Goal: Information Seeking & Learning: Learn about a topic

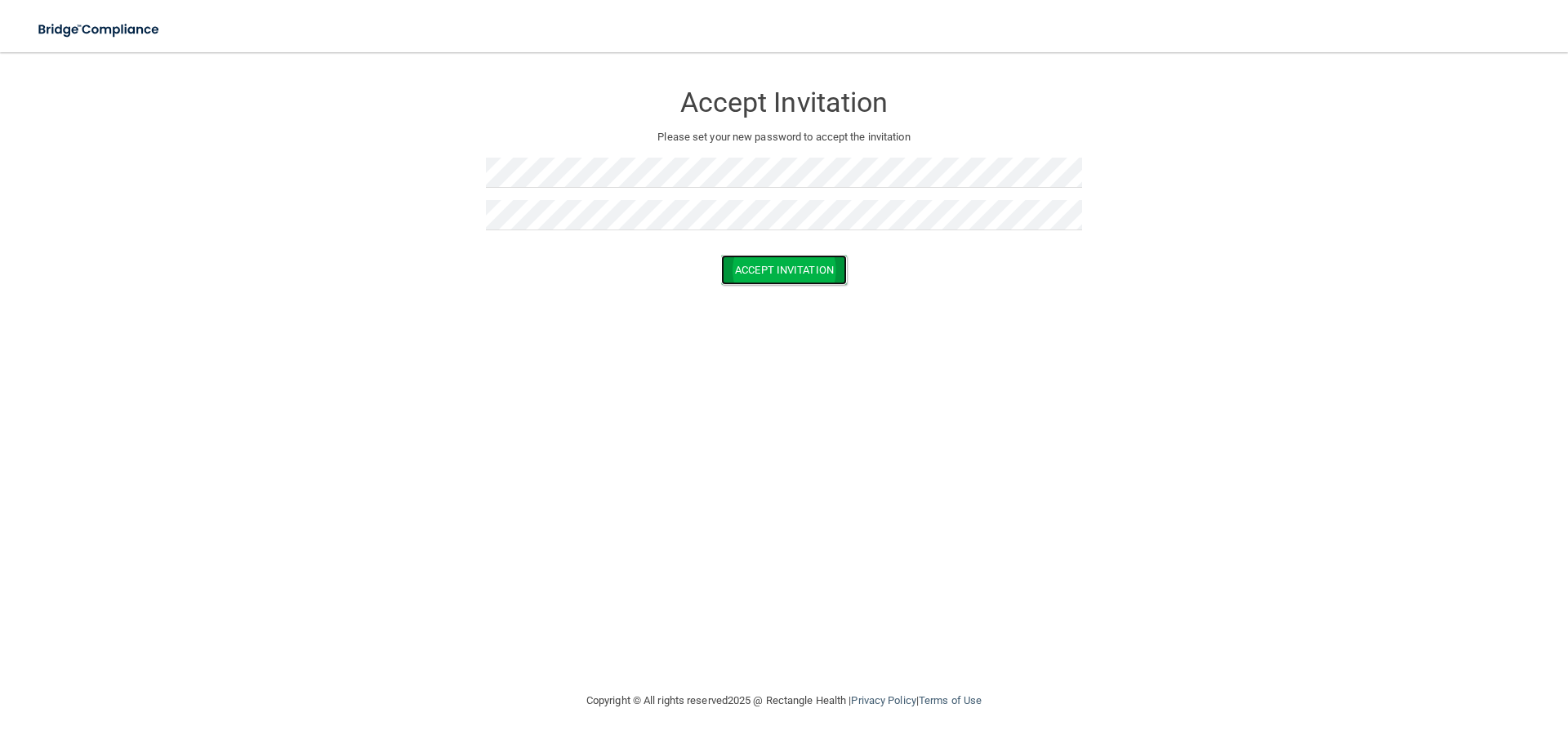
click at [722, 260] on button "Accept Invitation" at bounding box center [784, 270] width 126 height 30
click at [781, 291] on button "Accept Invitation" at bounding box center [784, 293] width 126 height 30
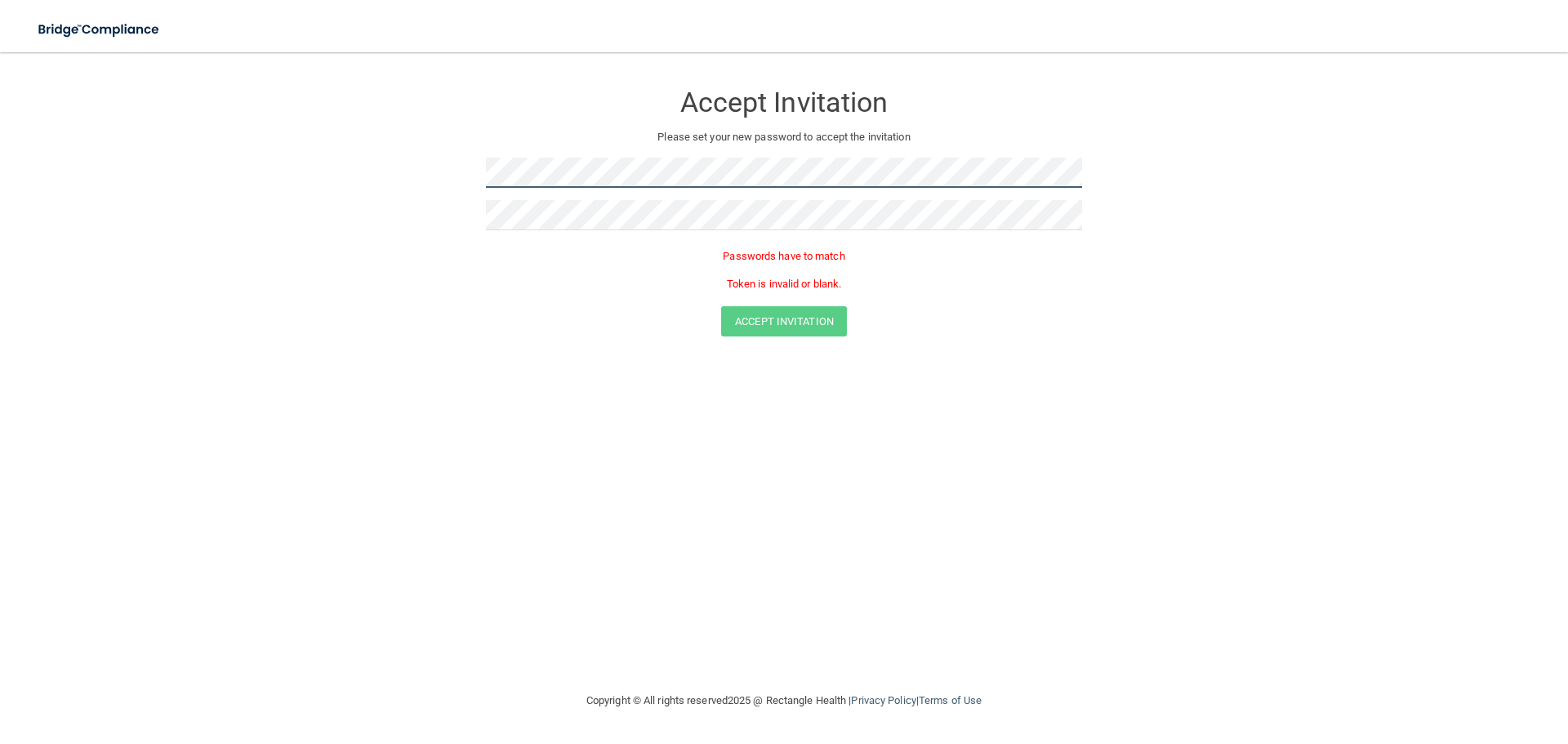
click at [380, 169] on form "Accept Invitation Please set your new password to accept the invitation Passwor…" at bounding box center [784, 211] width 1503 height 287
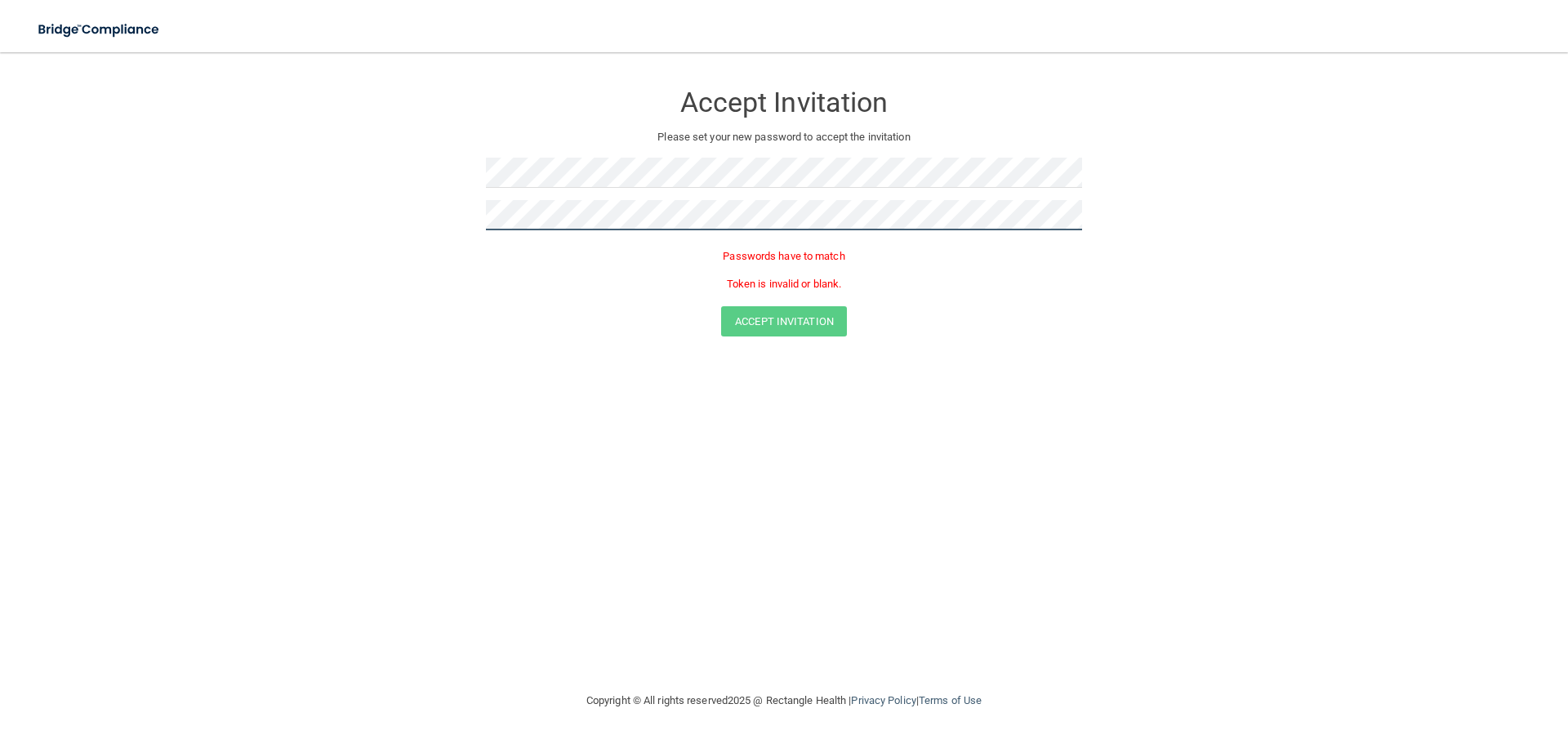
click at [471, 205] on form "Accept Invitation Please set your new password to accept the invitation Passwor…" at bounding box center [784, 211] width 1503 height 287
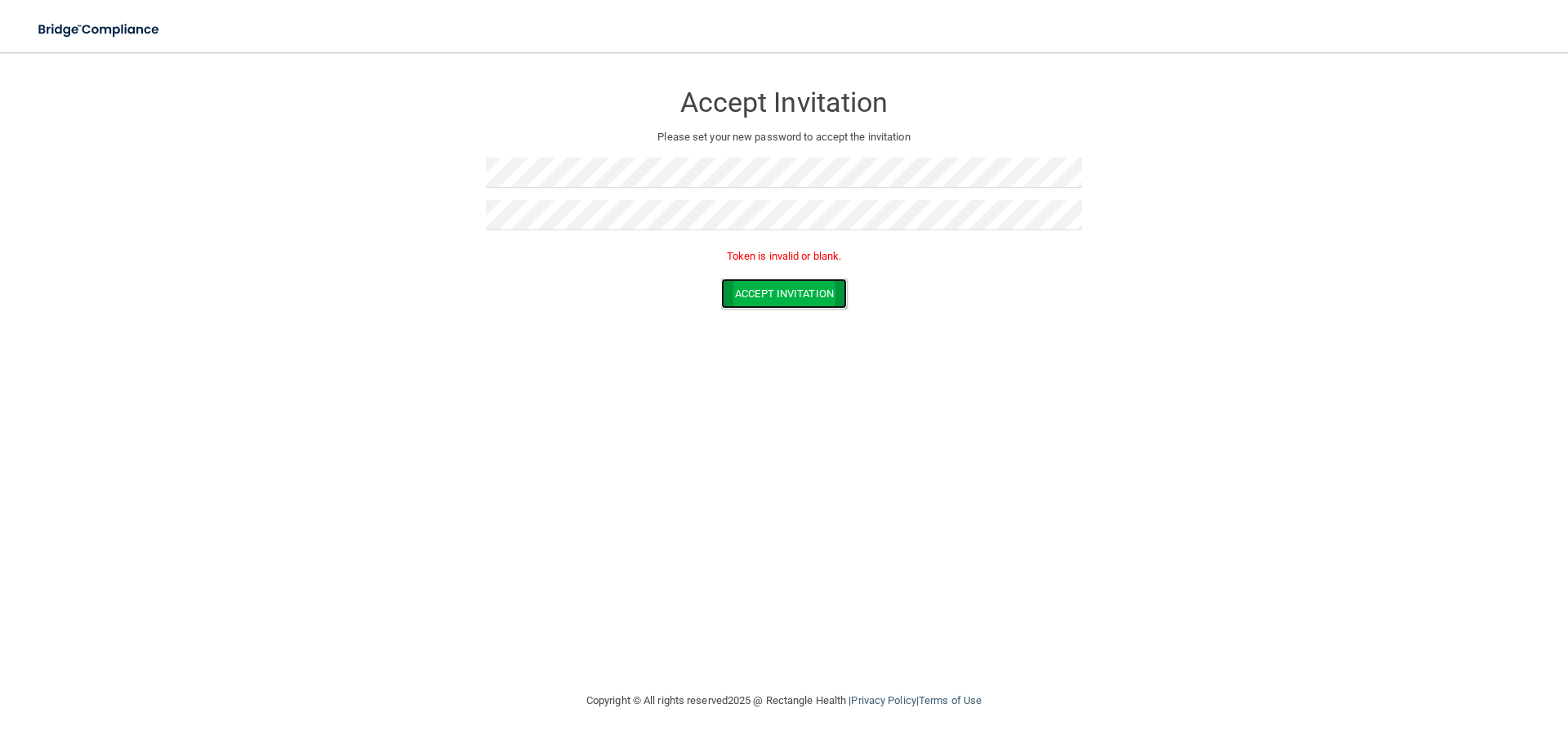
click at [819, 280] on button "Accept Invitation" at bounding box center [784, 293] width 126 height 30
click at [762, 280] on button "Accept Invitation" at bounding box center [784, 270] width 126 height 30
drag, startPoint x: 762, startPoint y: 280, endPoint x: 708, endPoint y: 270, distance: 54.9
click at [708, 270] on div "Token is invalid or blank." at bounding box center [784, 260] width 596 height 36
click at [655, 234] on div at bounding box center [784, 221] width 596 height 43
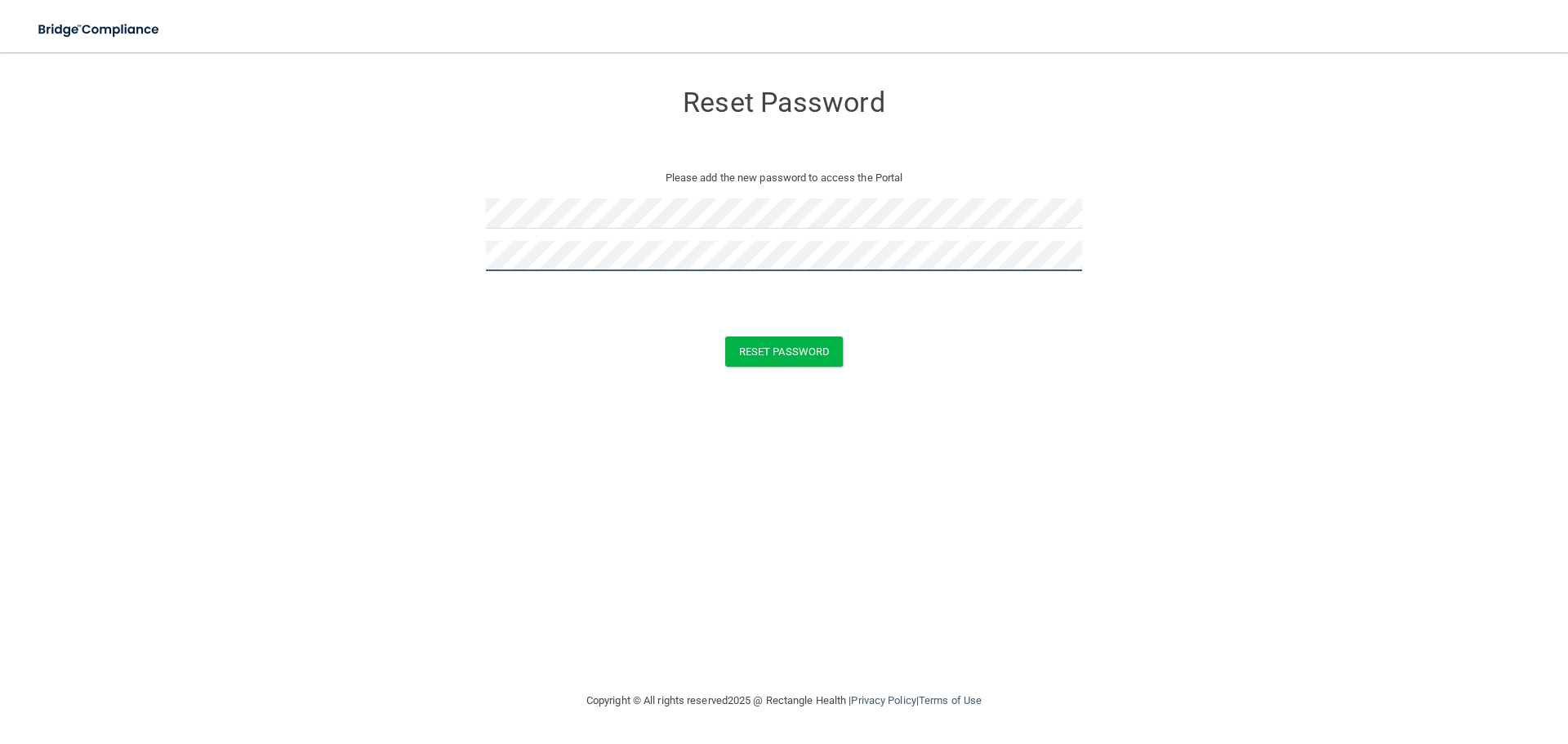
click at [726, 337] on button "Reset Password" at bounding box center [784, 352] width 118 height 30
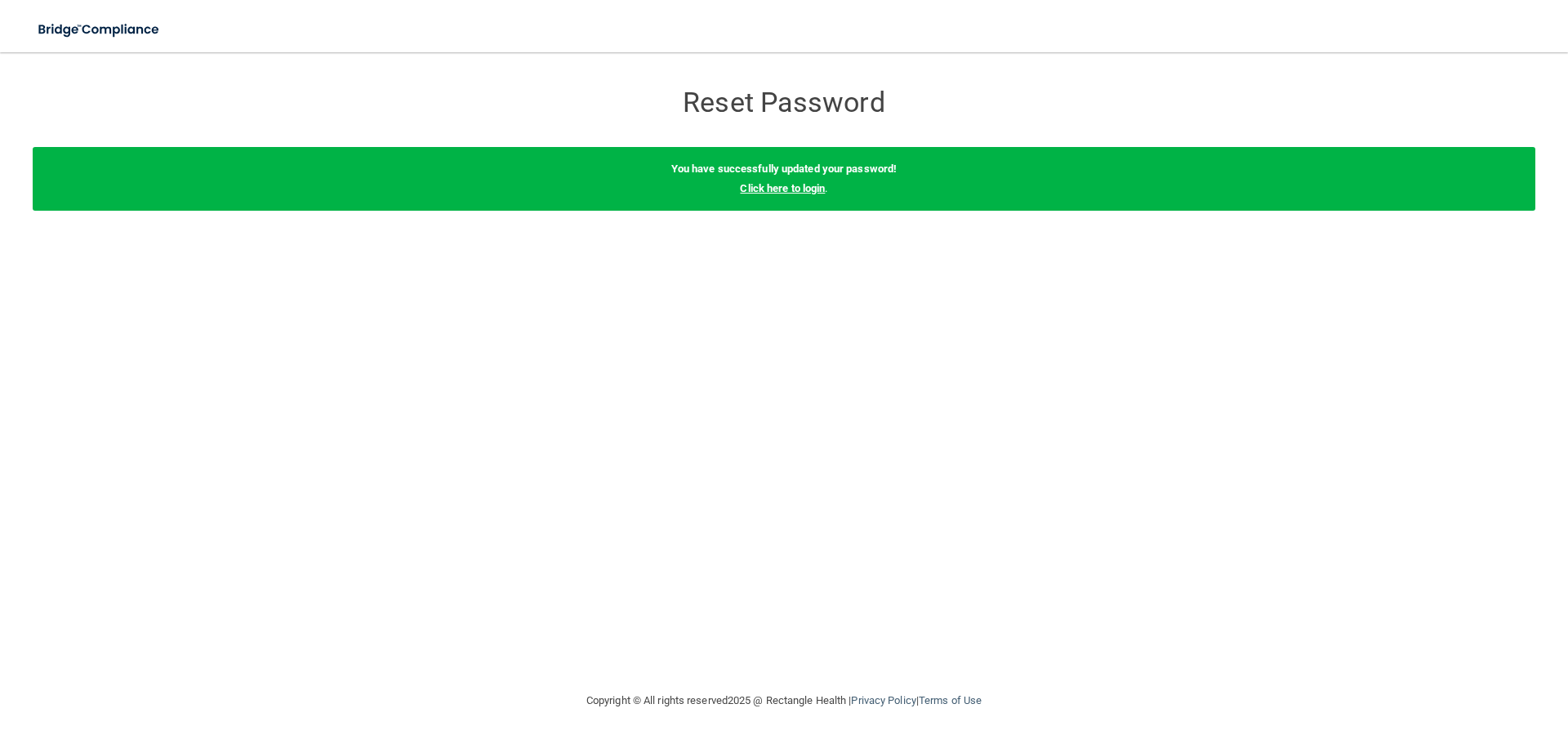
click at [765, 183] on link "Click here to login" at bounding box center [782, 188] width 85 height 13
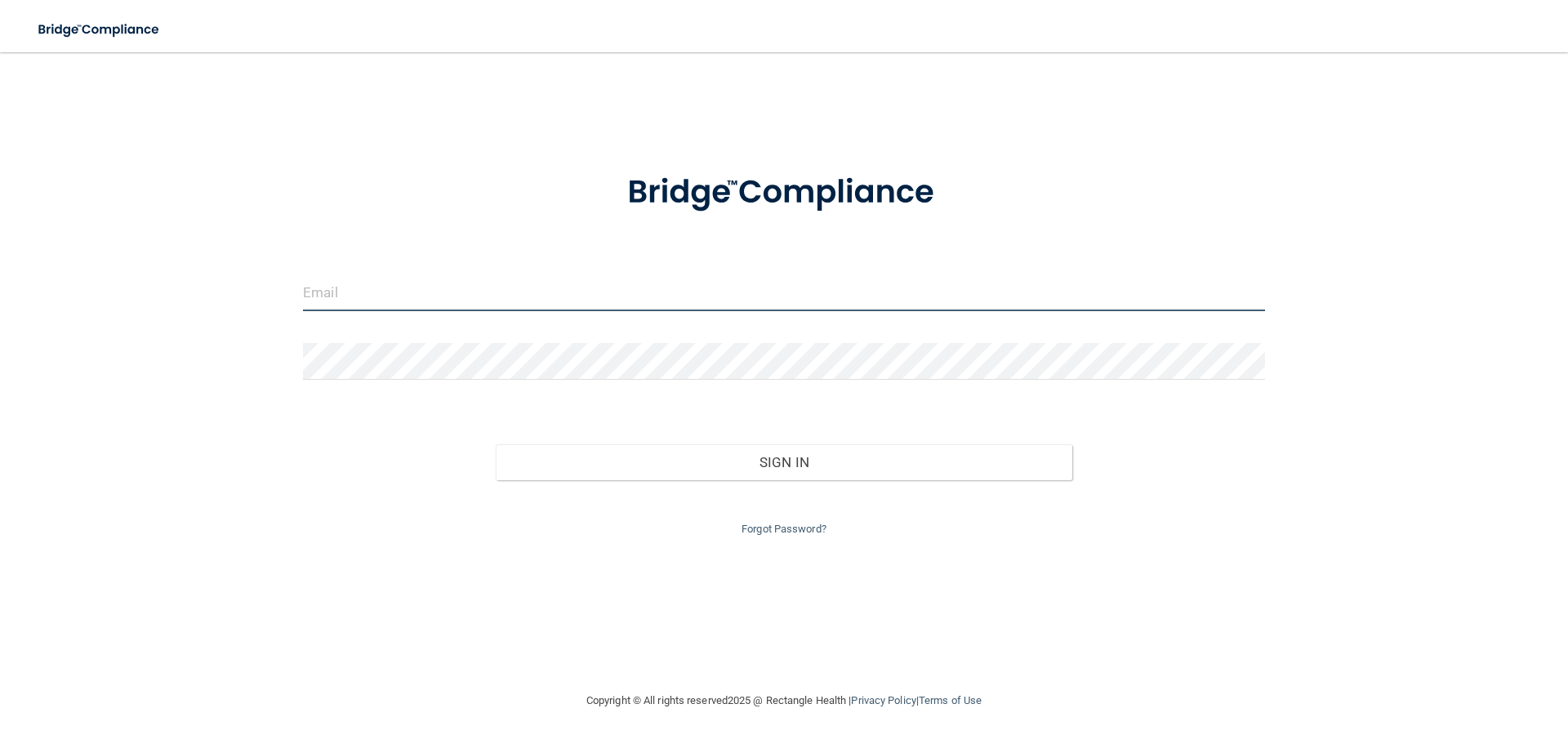
click at [513, 307] on input "email" at bounding box center [784, 293] width 962 height 37
type input "[EMAIL_ADDRESS][DOMAIN_NAME]"
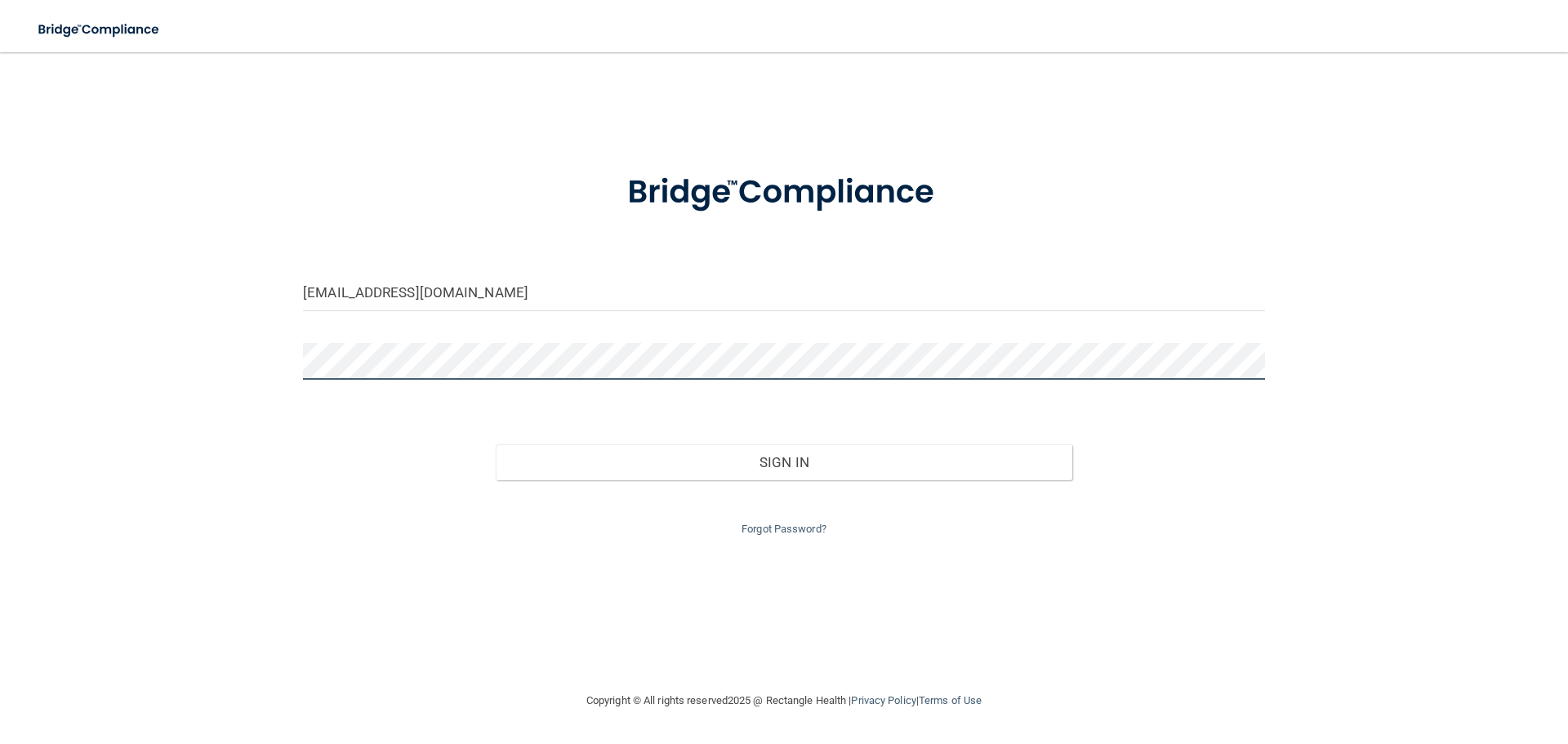
click at [496, 444] on button "Sign In" at bounding box center [784, 462] width 578 height 36
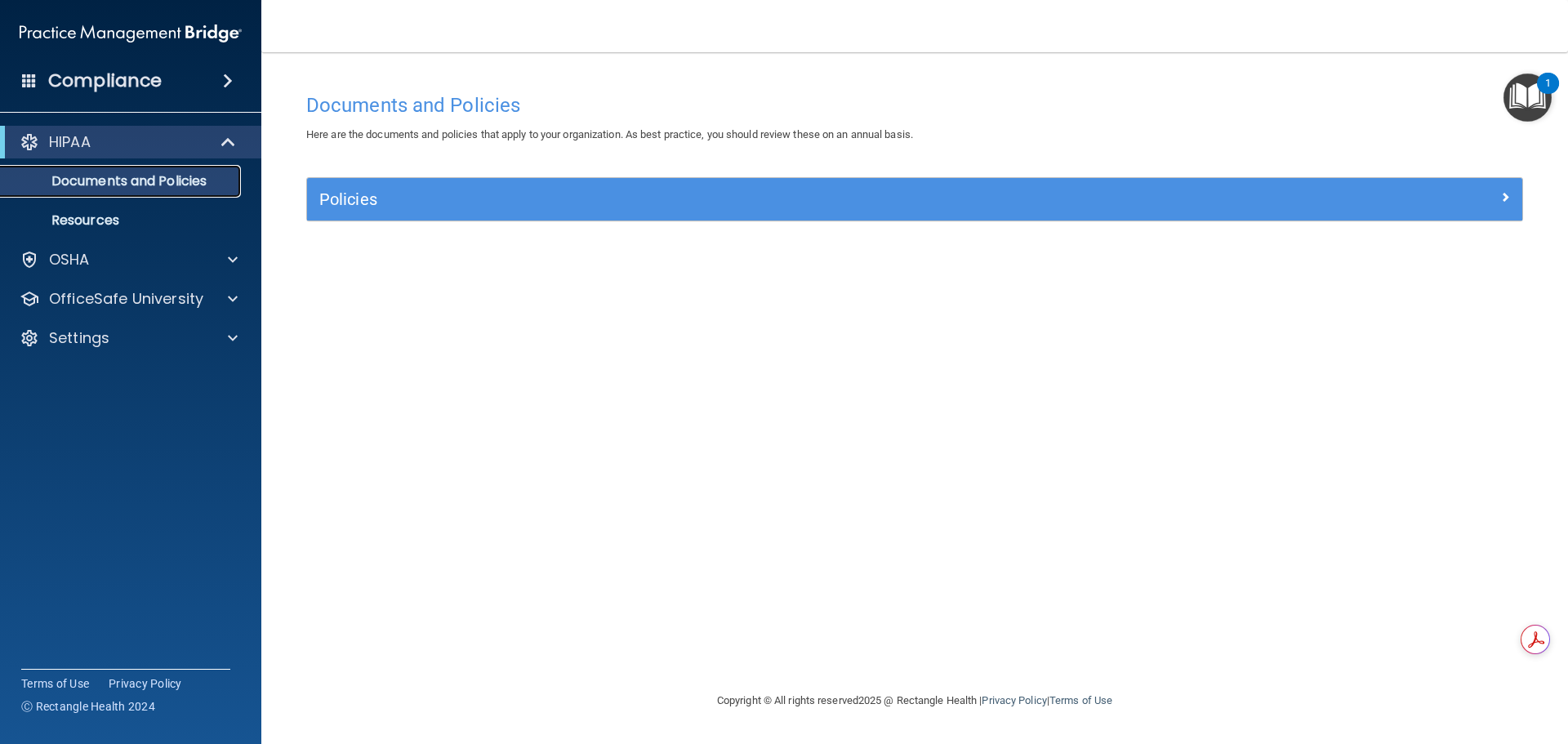
click at [144, 179] on p "Documents and Policies" at bounding box center [122, 181] width 223 height 17
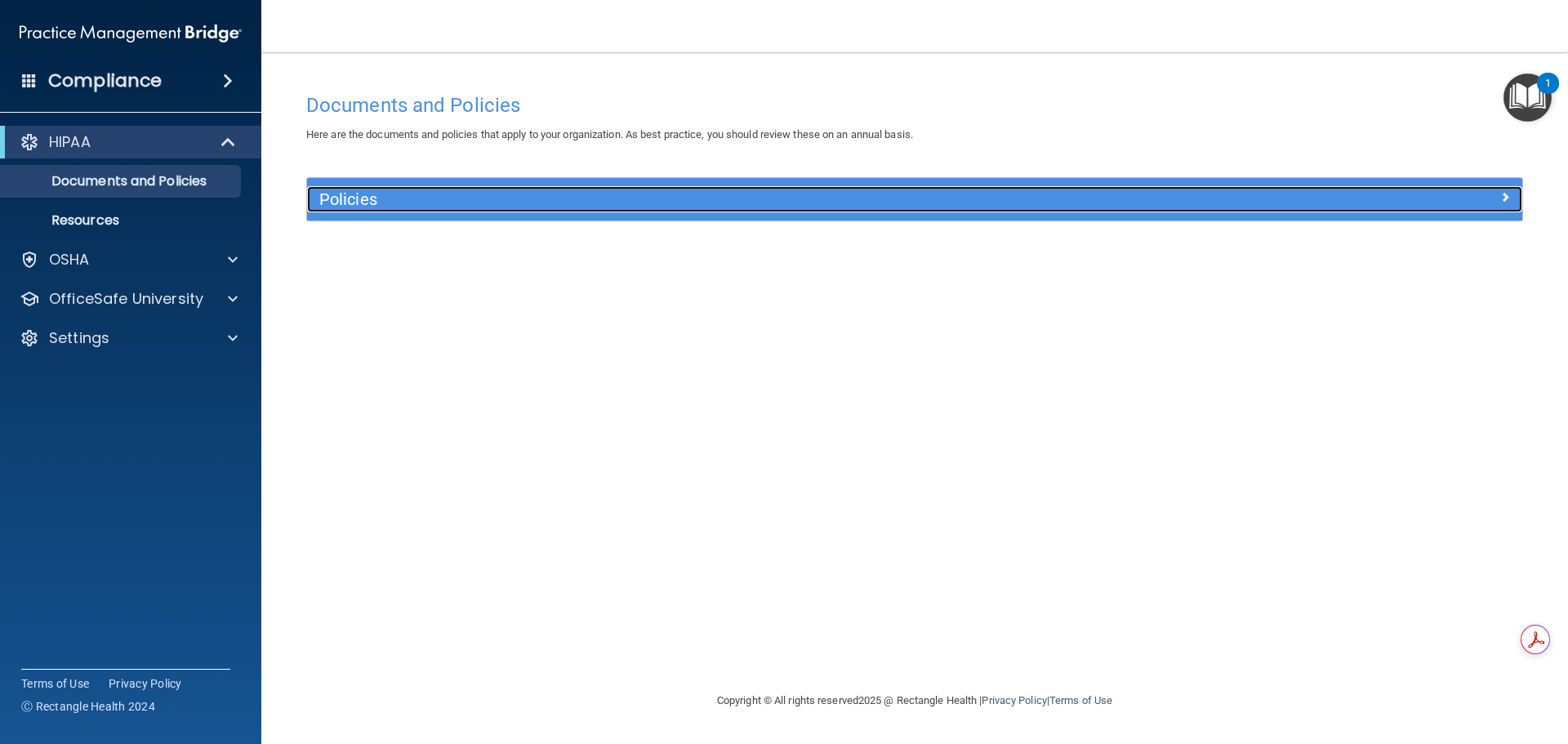
click at [355, 198] on h5 "Policies" at bounding box center [763, 199] width 887 height 18
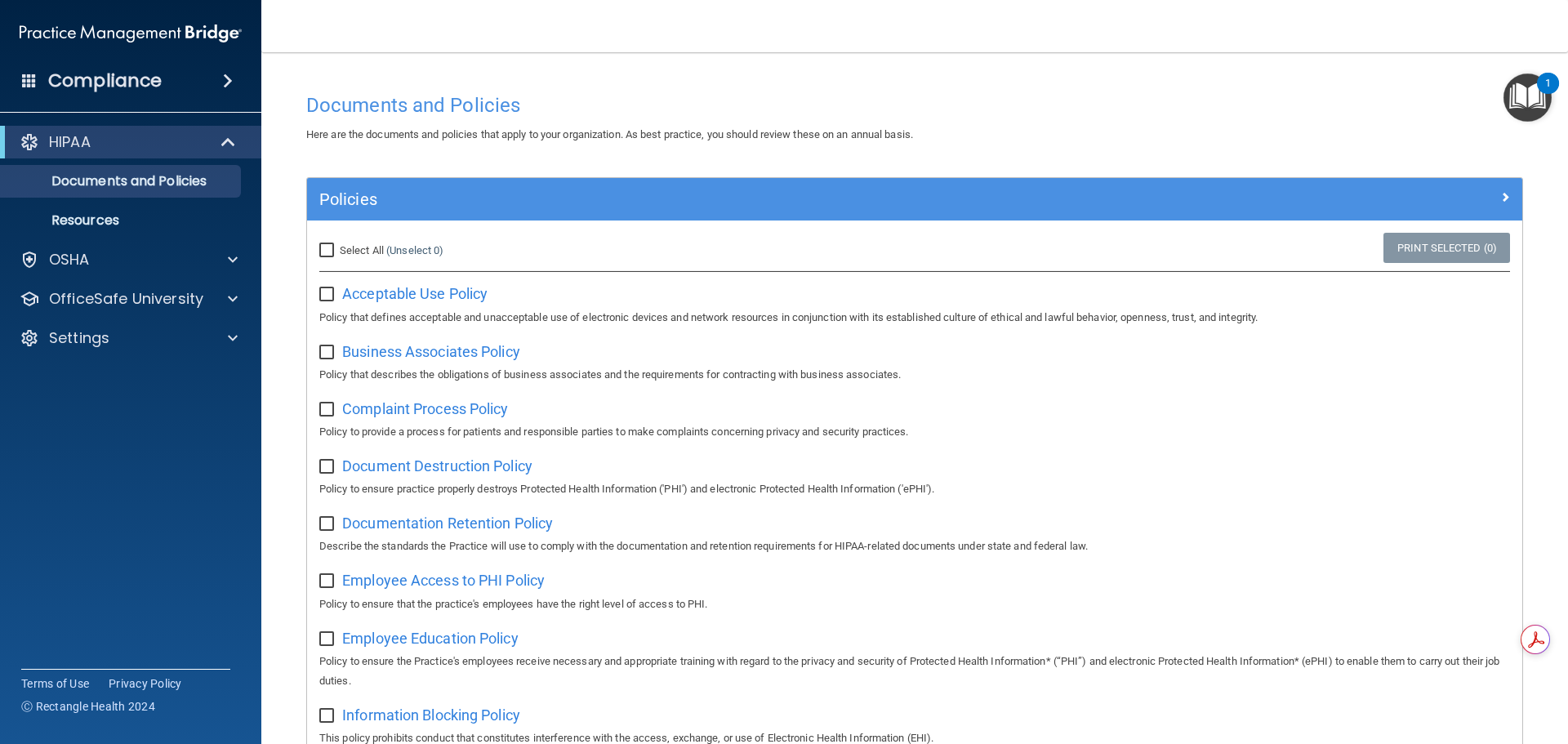
click at [323, 248] on input "Select All (Unselect 0) Unselect All" at bounding box center [328, 250] width 19 height 13
checkbox input "true"
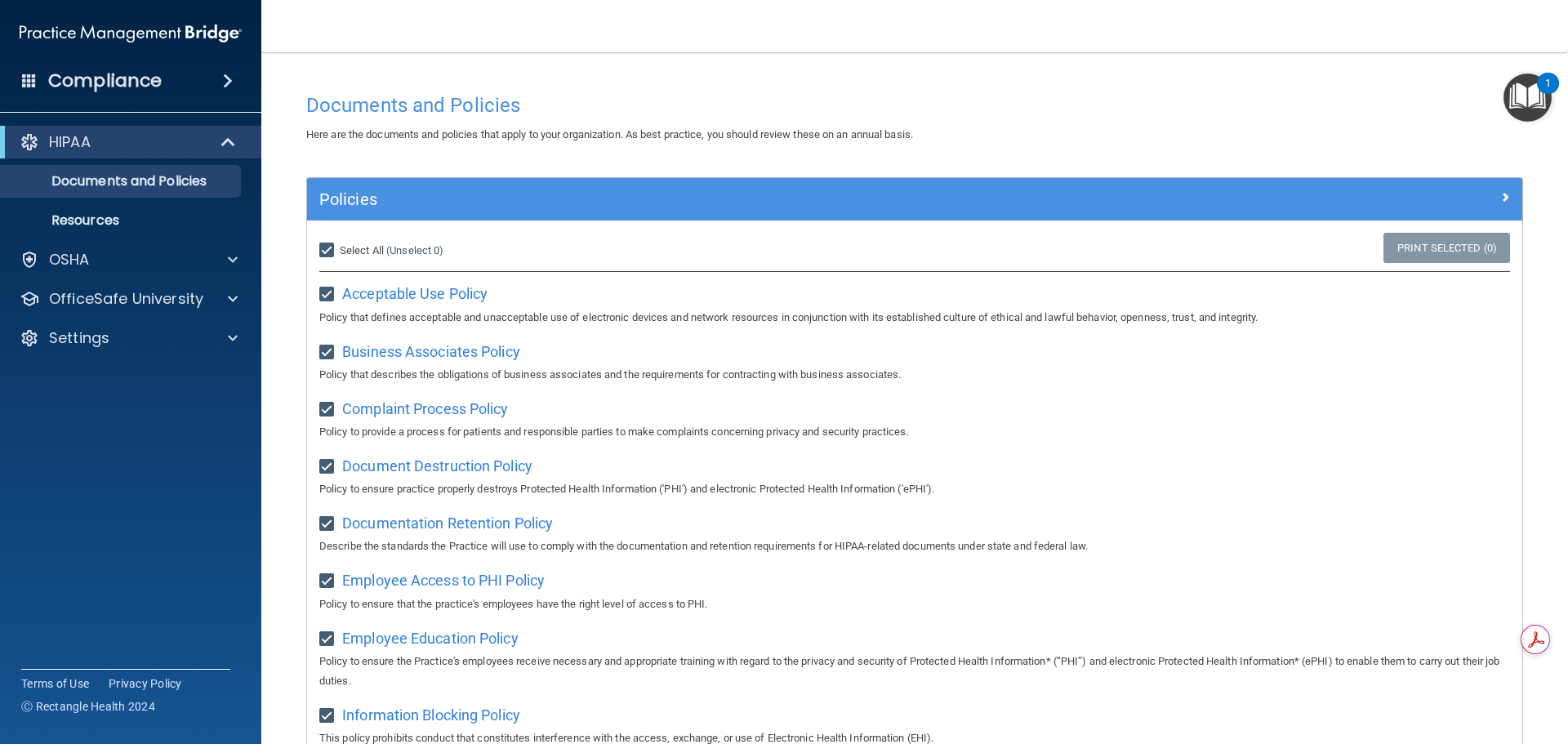
checkbox input "true"
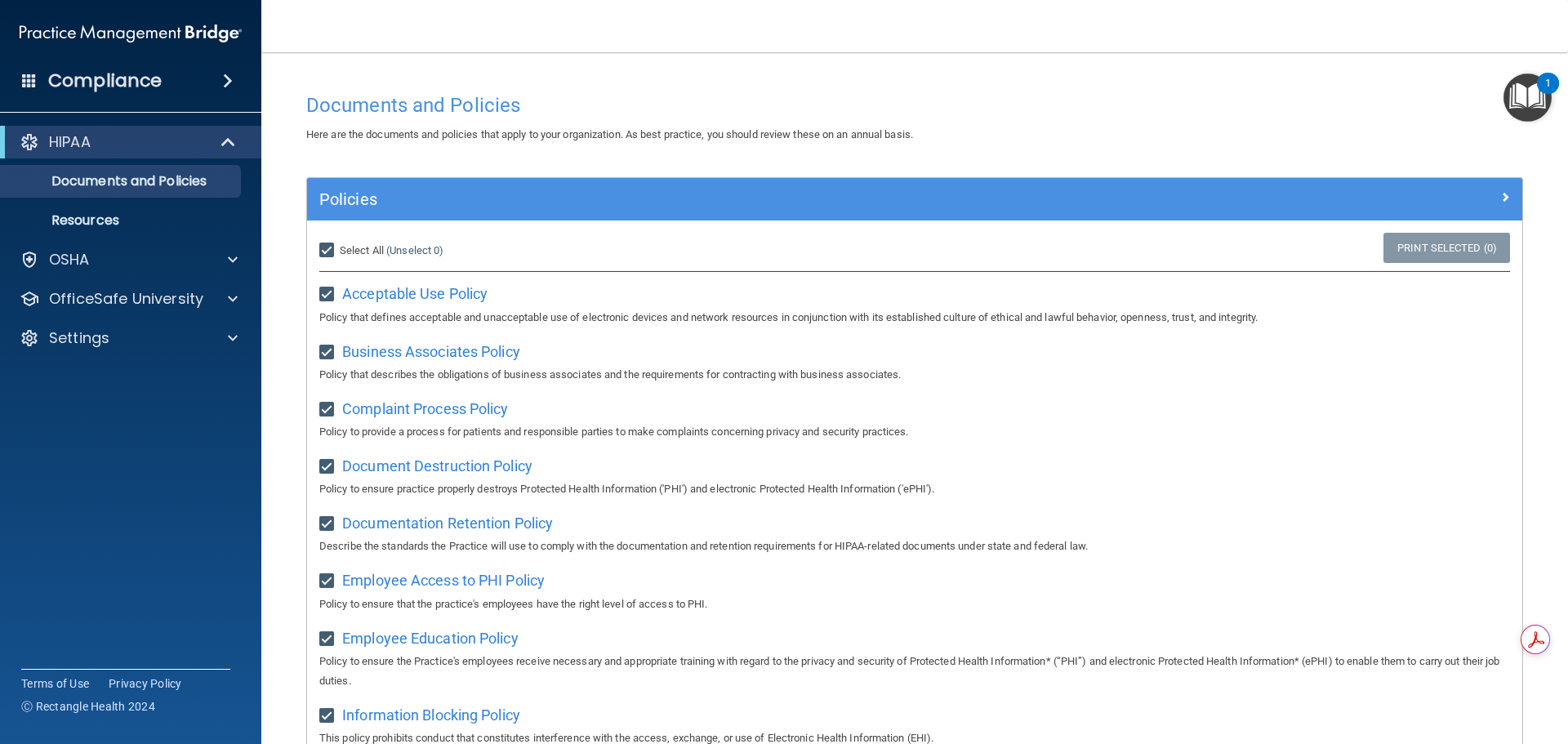
checkbox input "true"
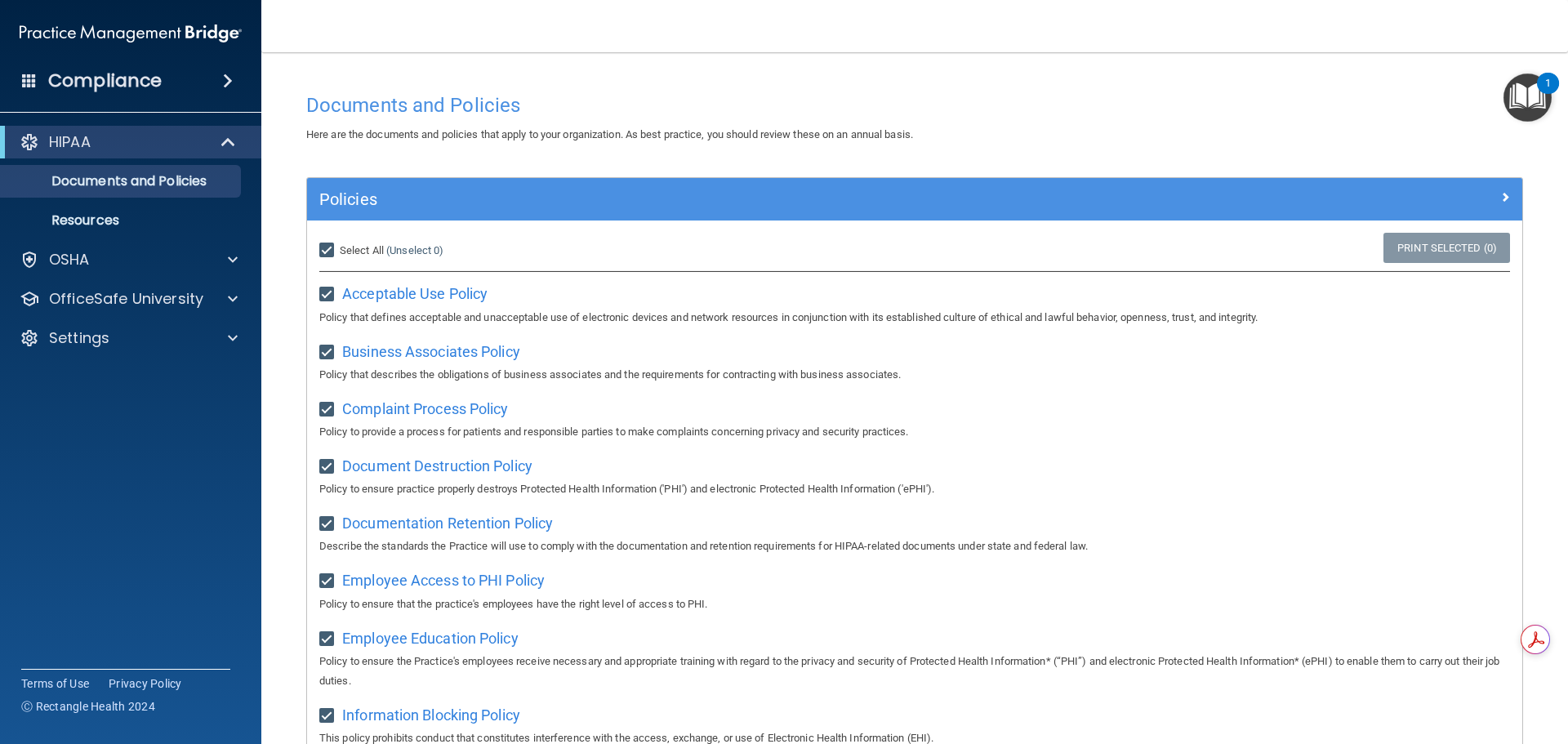
checkbox input "true"
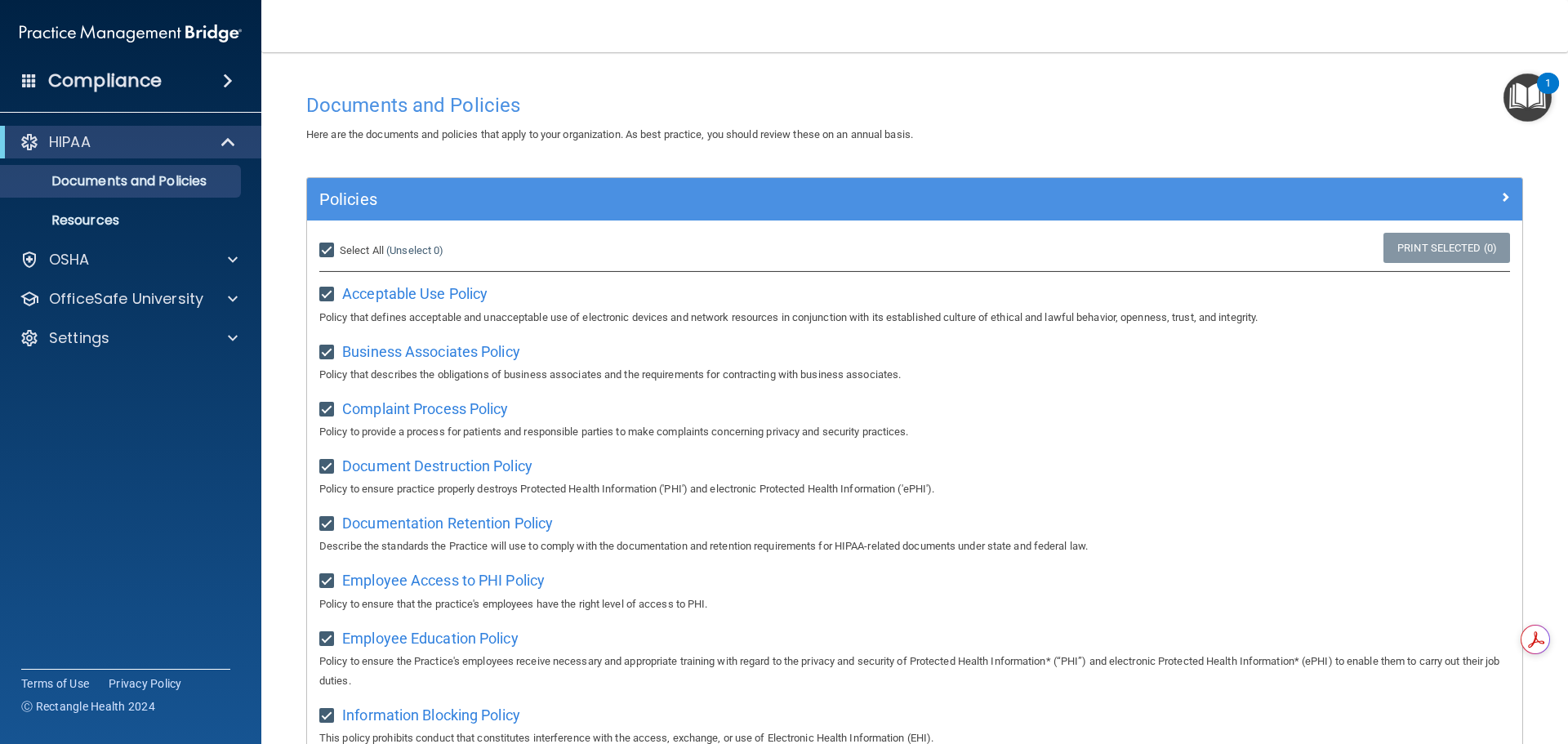
checkbox input "true"
click at [98, 223] on p "Resources" at bounding box center [122, 220] width 223 height 17
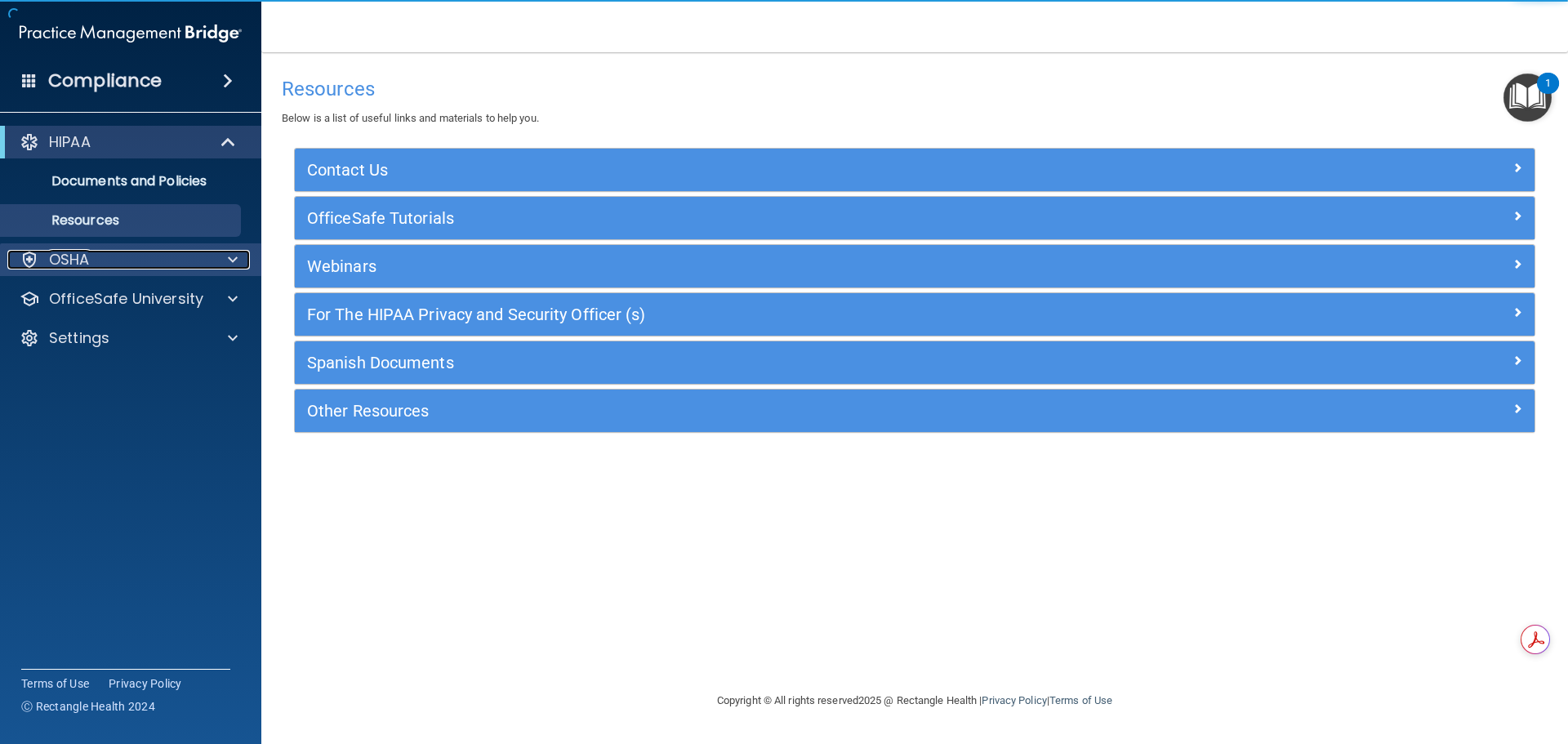
click at [150, 266] on div "OSHA" at bounding box center [109, 260] width 203 height 19
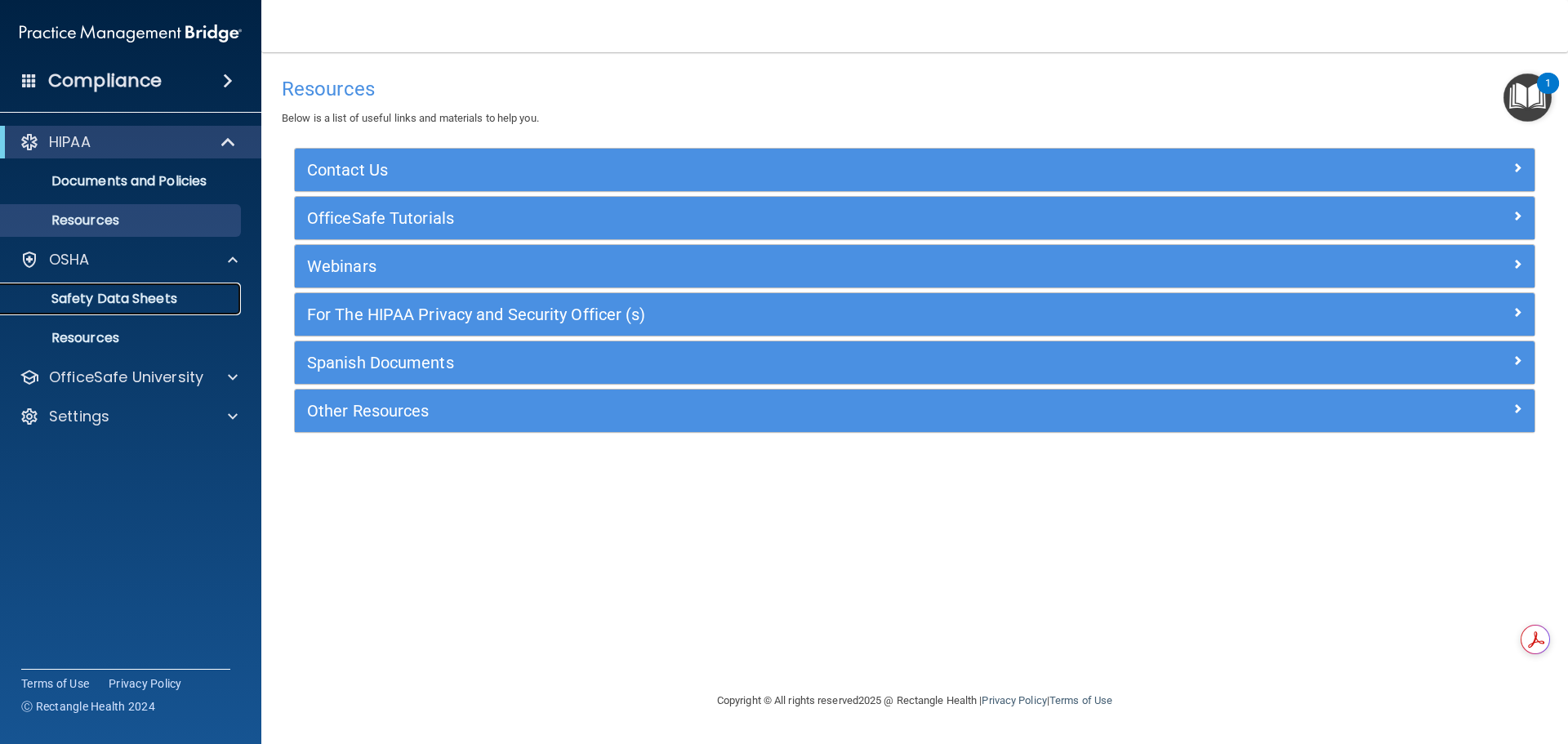
click at [167, 308] on link "Safety Data Sheets" at bounding box center [112, 299] width 257 height 33
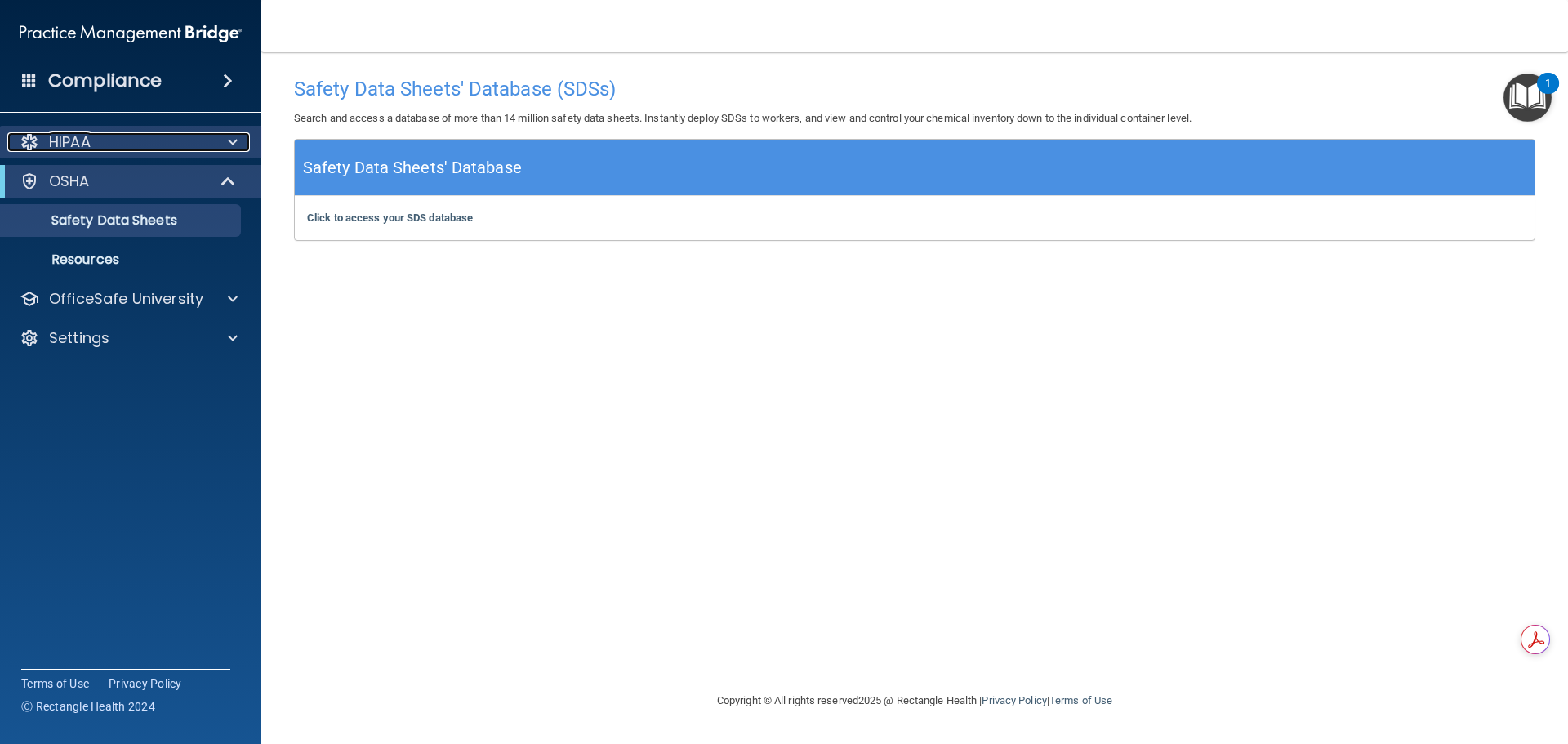
click at [224, 142] on div at bounding box center [231, 142] width 41 height 19
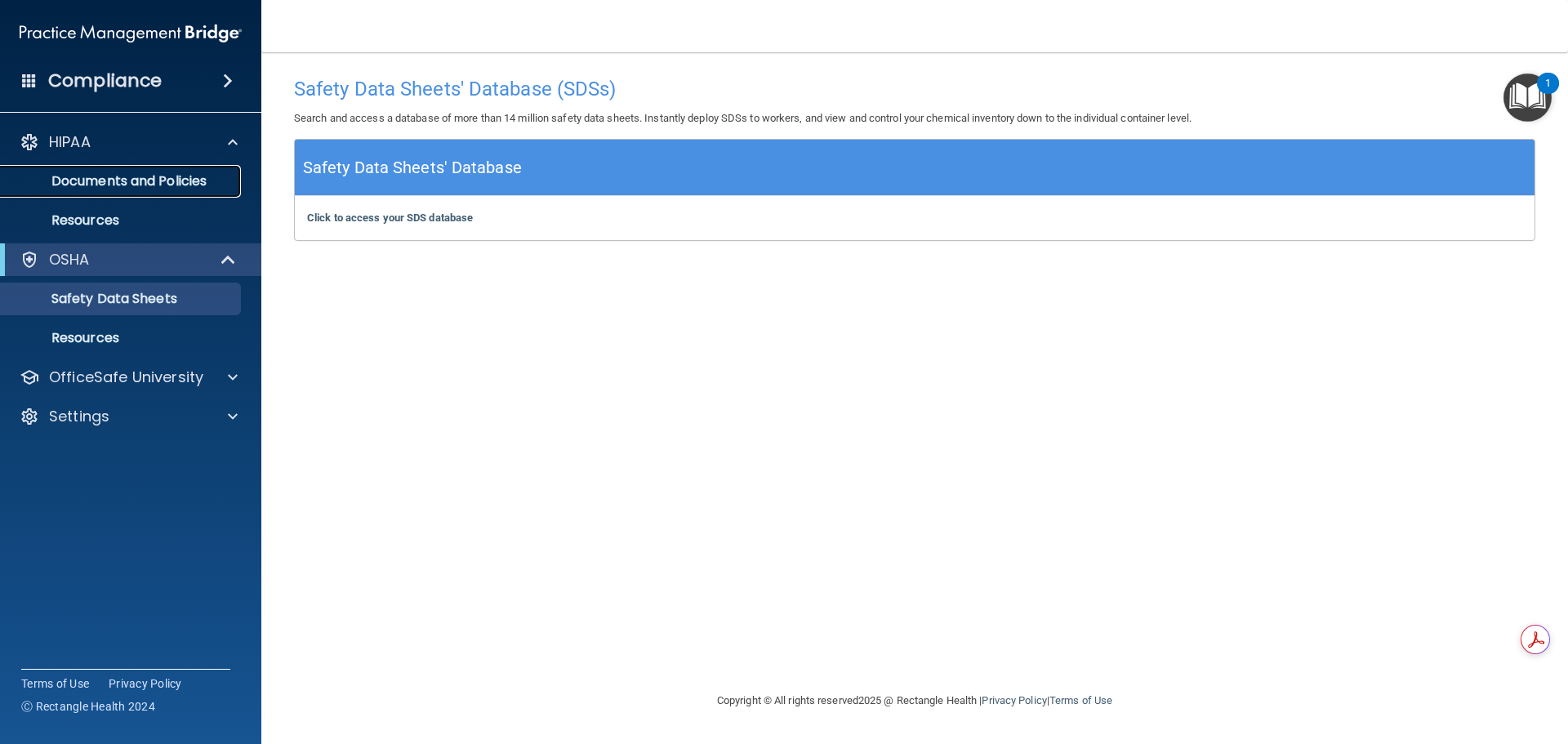
click at [166, 173] on p "Documents and Policies" at bounding box center [122, 181] width 223 height 17
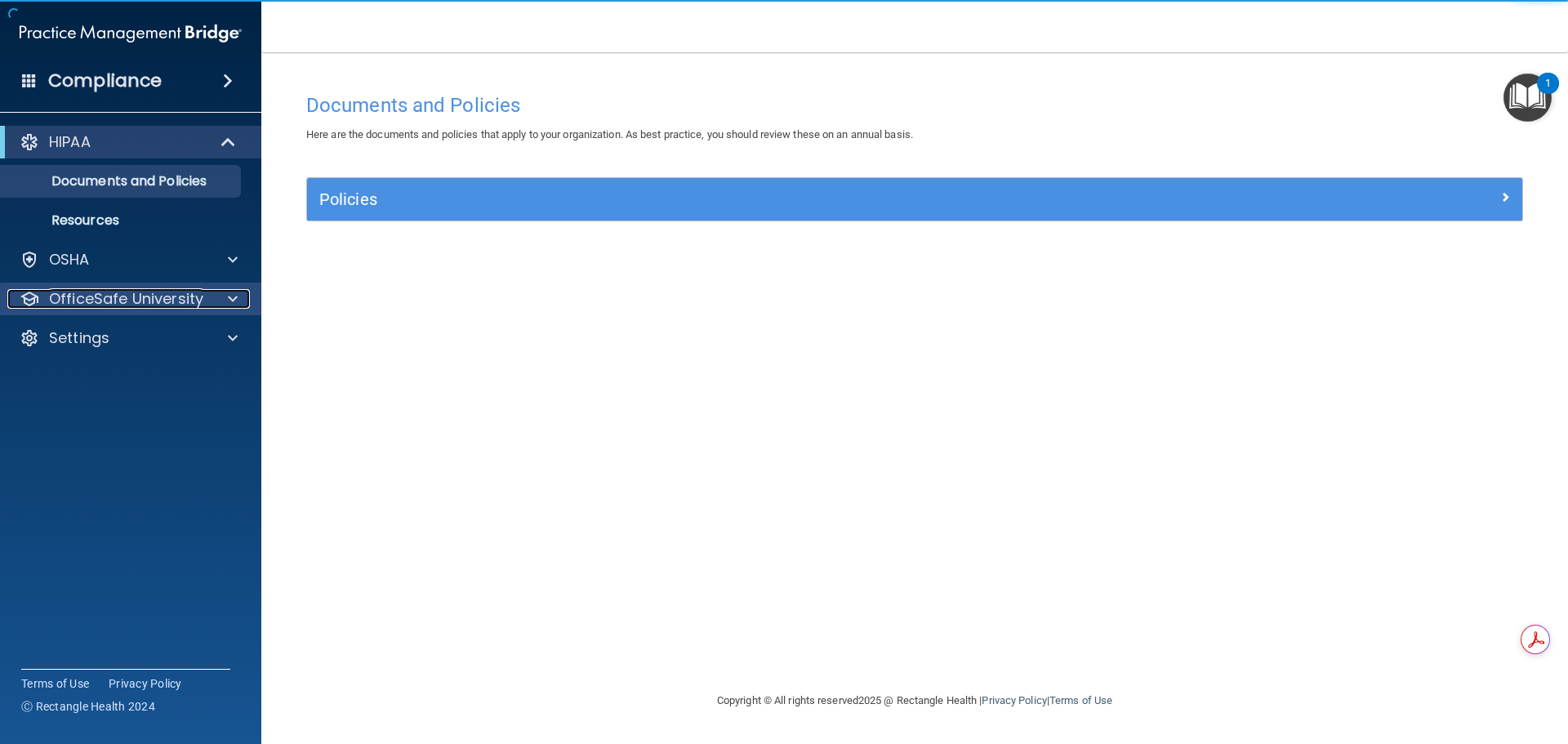
click at [179, 292] on p "OfficeSafe University" at bounding box center [126, 299] width 154 height 19
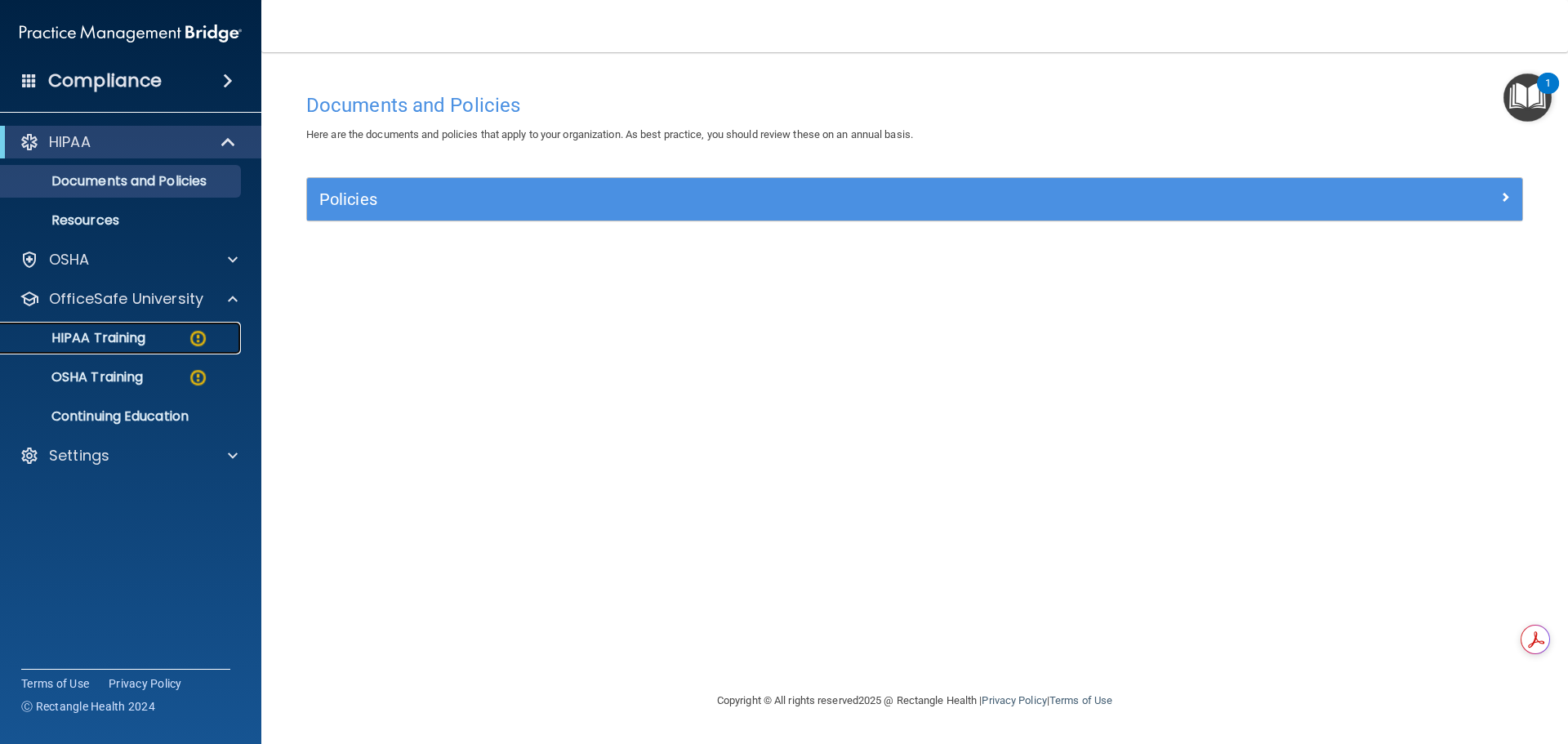
click at [132, 335] on p "HIPAA Training" at bounding box center [78, 338] width 134 height 17
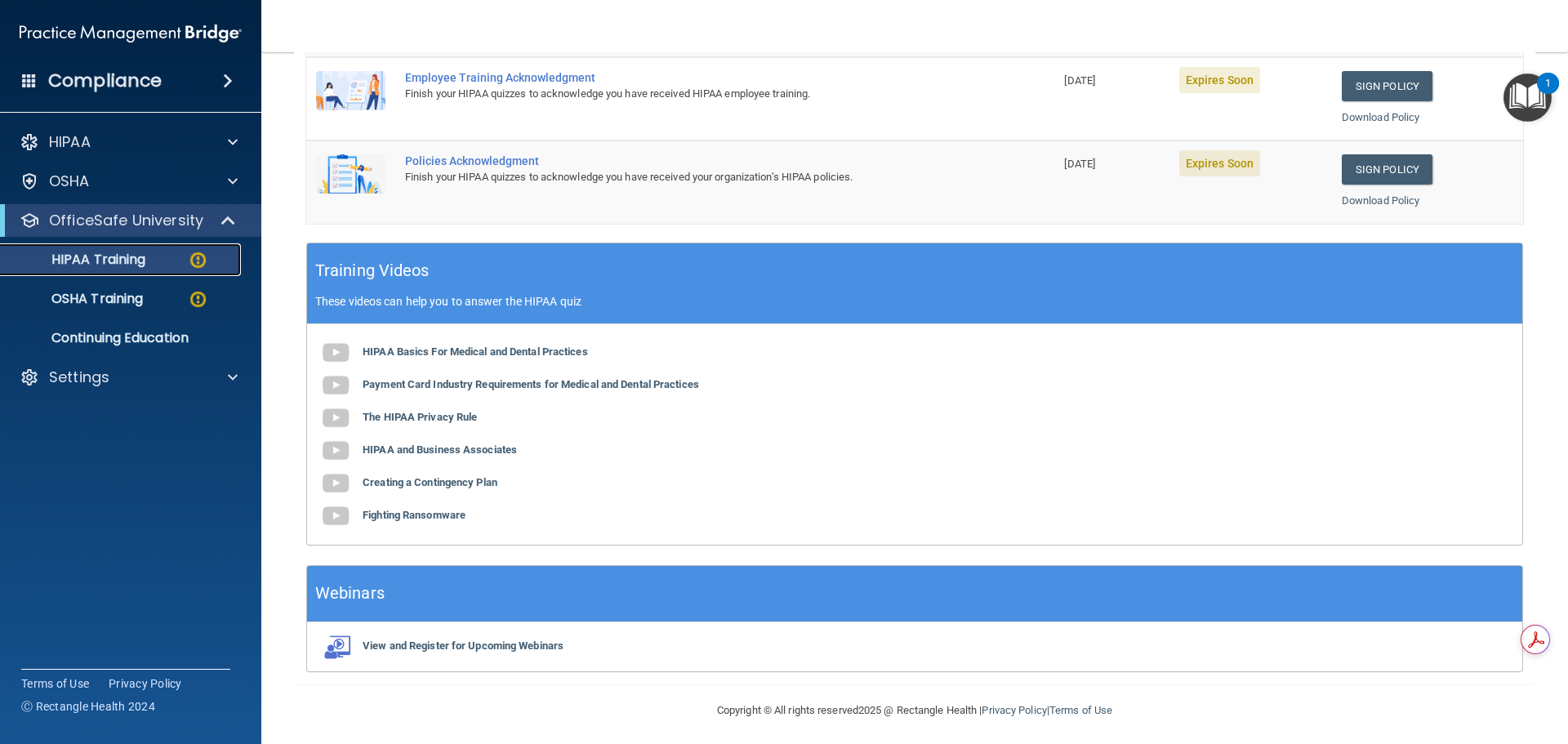
scroll to position [486, 0]
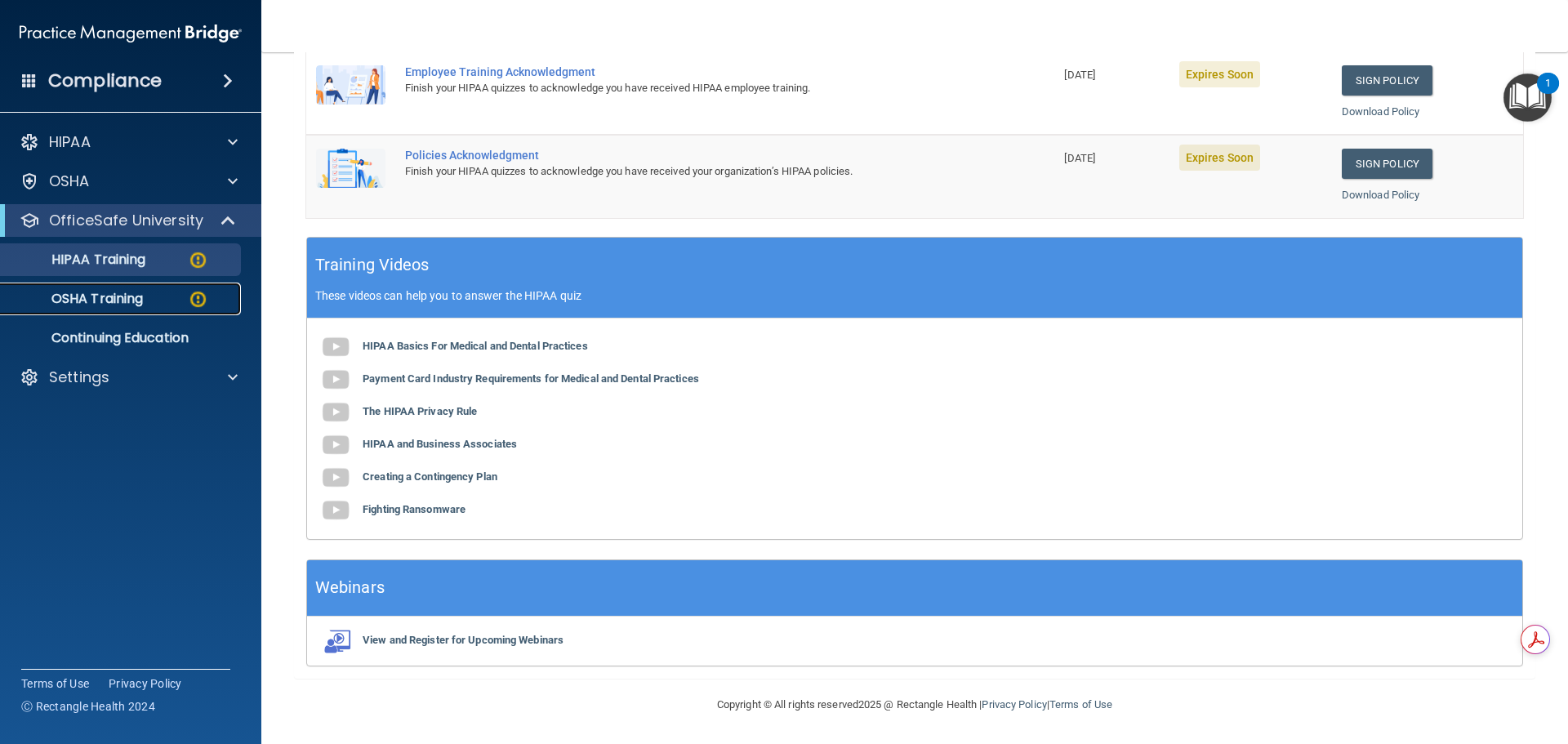
click at [119, 301] on p "OSHA Training" at bounding box center [77, 299] width 132 height 17
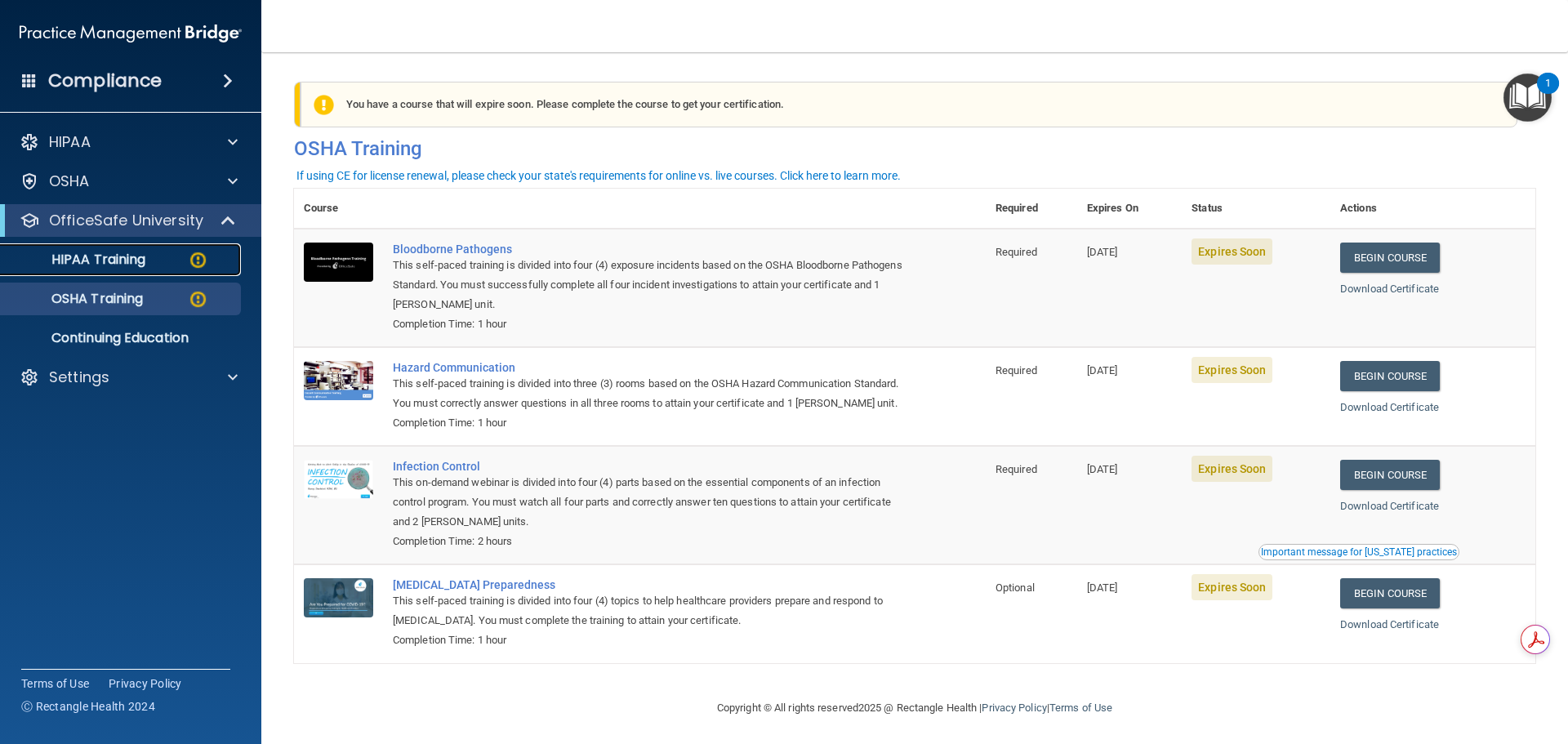
click at [163, 267] on div "HIPAA Training" at bounding box center [122, 259] width 223 height 17
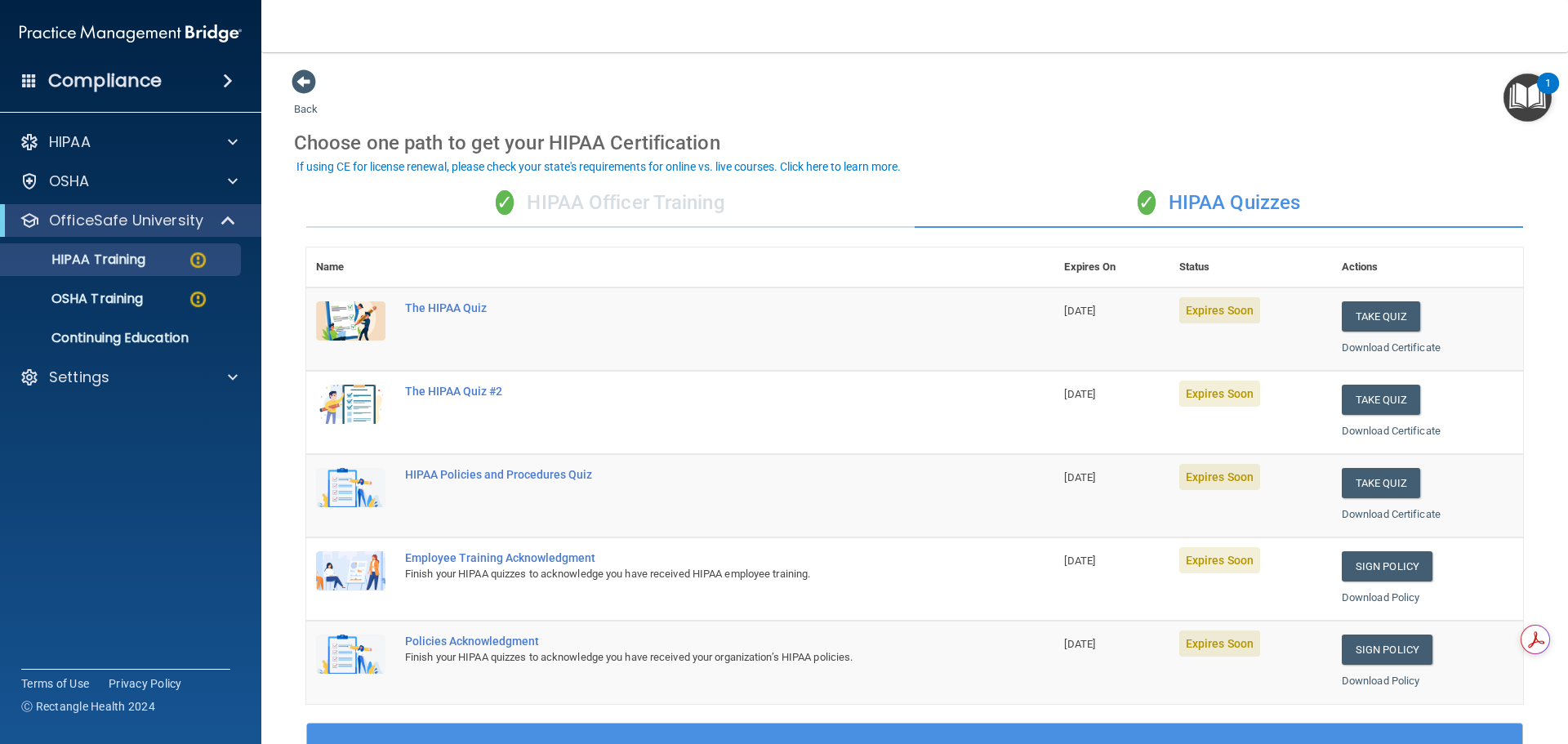
click at [782, 210] on div "✓ HIPAA Officer Training" at bounding box center [610, 204] width 609 height 49
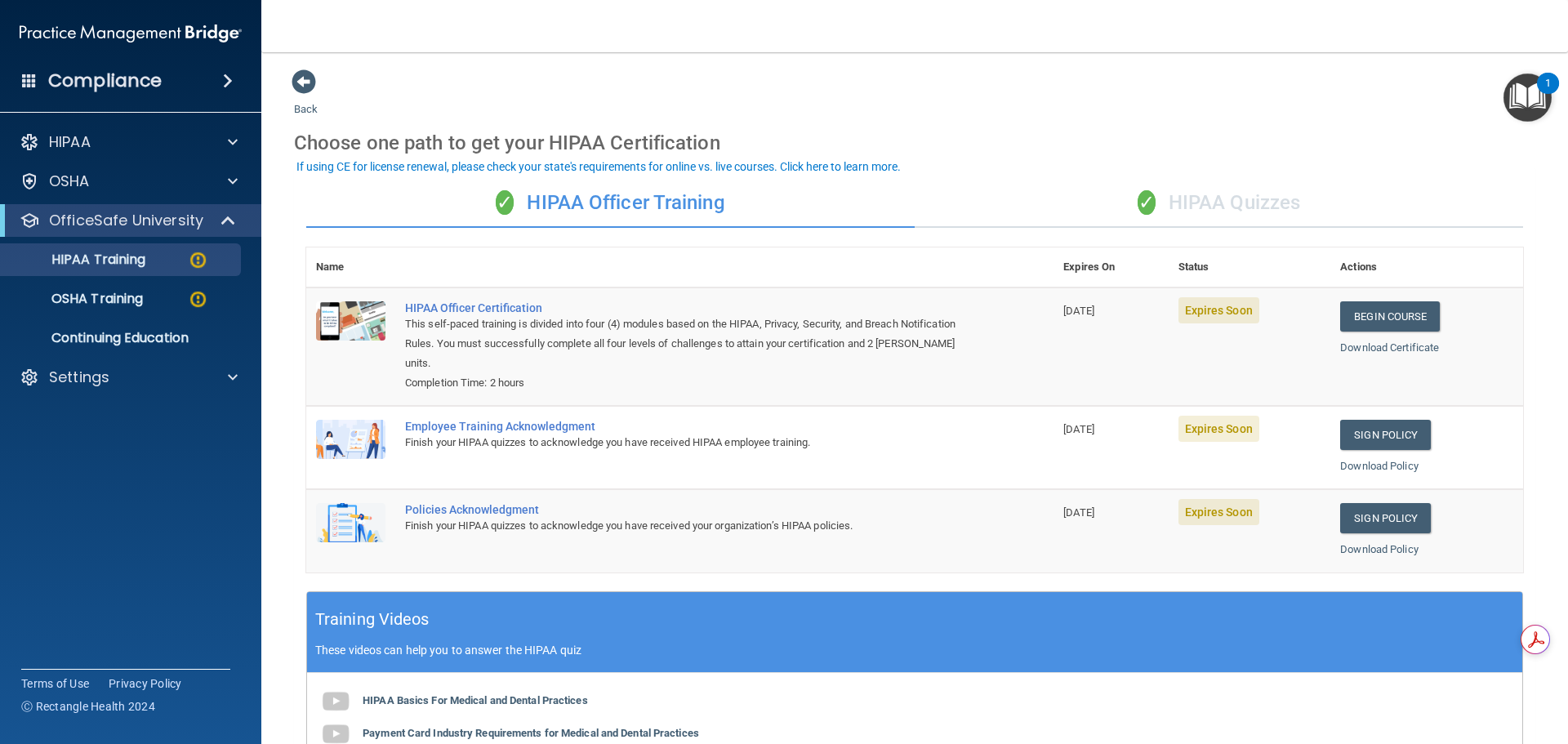
click at [1067, 193] on div "✓ HIPAA Quizzes" at bounding box center [1218, 204] width 609 height 49
